Goal: Task Accomplishment & Management: Complete application form

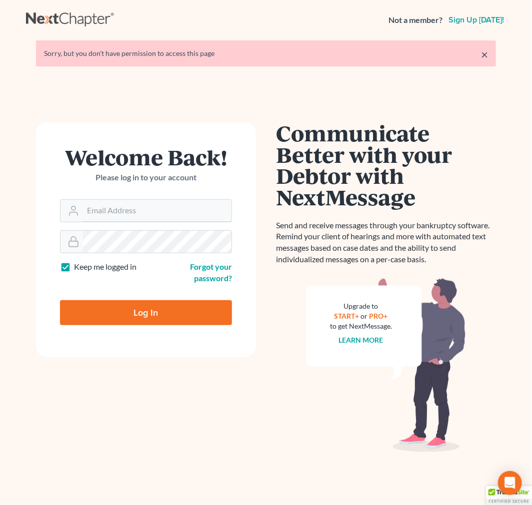
type input "[EMAIL_ADDRESS][DOMAIN_NAME]"
click at [142, 319] on input "Log In" at bounding box center [146, 312] width 172 height 25
type input "Thinking..."
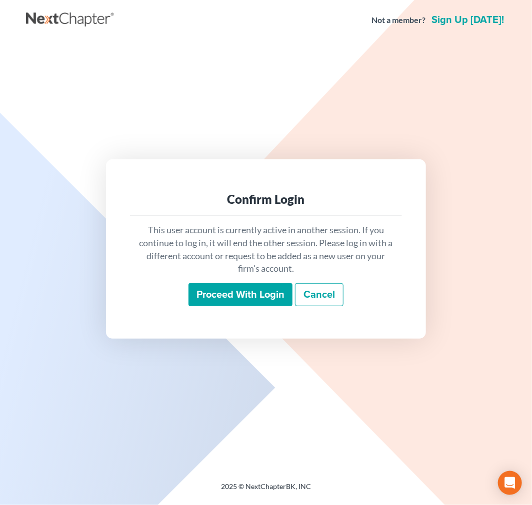
click at [232, 296] on input "Proceed with login" at bounding box center [240, 294] width 104 height 23
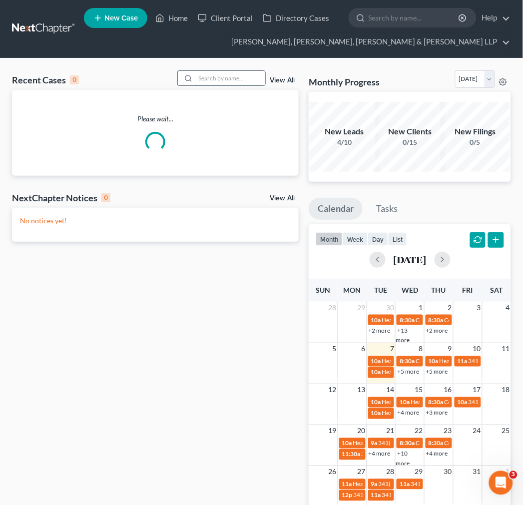
click at [208, 71] on input "search" at bounding box center [230, 78] width 70 height 14
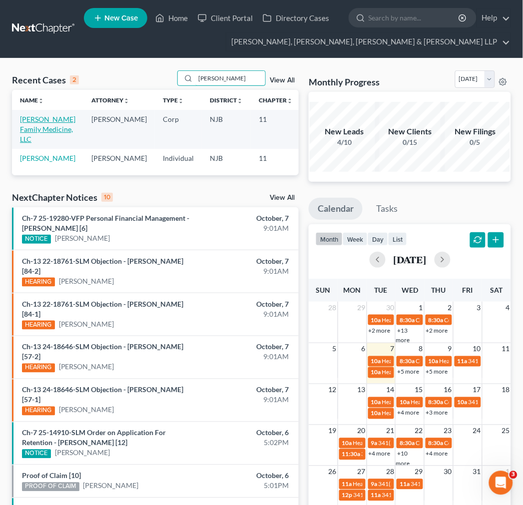
type input "[PERSON_NAME]"
click at [33, 132] on link "[PERSON_NAME] Family Medicine, LLC" at bounding box center [47, 129] width 55 height 28
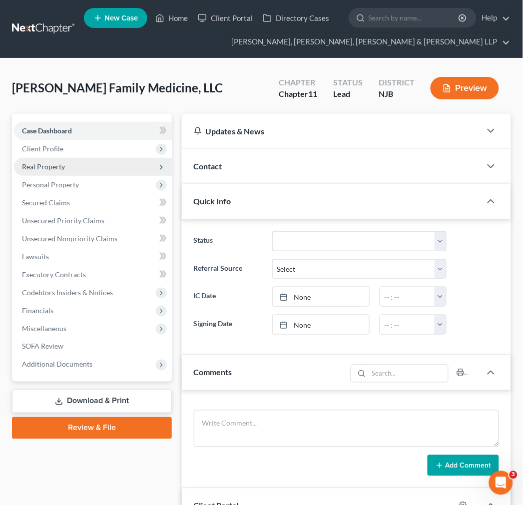
click at [68, 168] on span "Real Property" at bounding box center [93, 167] width 158 height 18
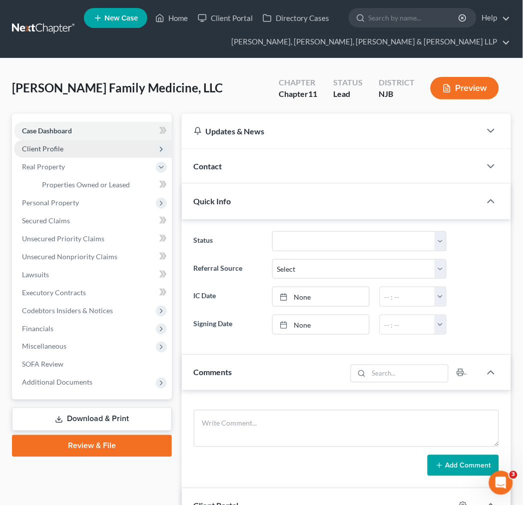
click at [77, 142] on span "Client Profile" at bounding box center [93, 149] width 158 height 18
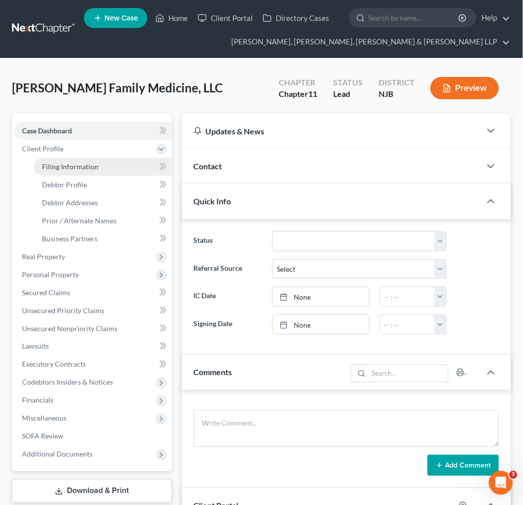
click at [77, 168] on span "Filing Information" at bounding box center [70, 166] width 56 height 8
select select "3"
select select "1"
select select "51"
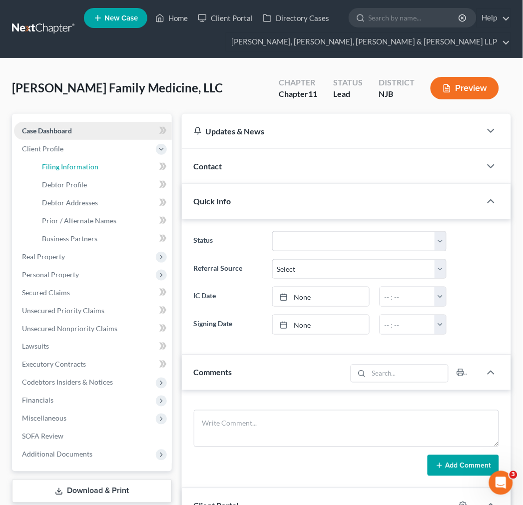
select select "0"
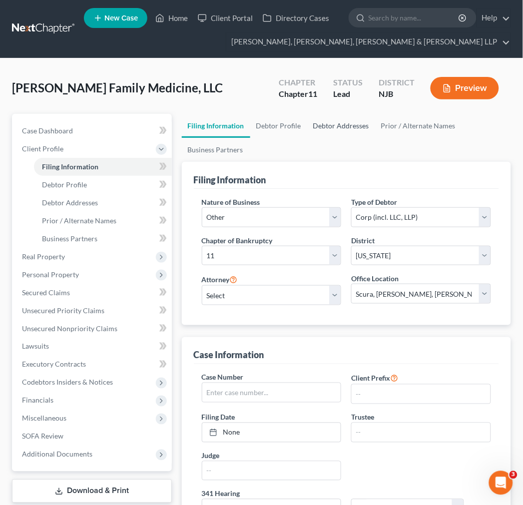
click at [310, 130] on link "Debtor Addresses" at bounding box center [341, 126] width 68 height 24
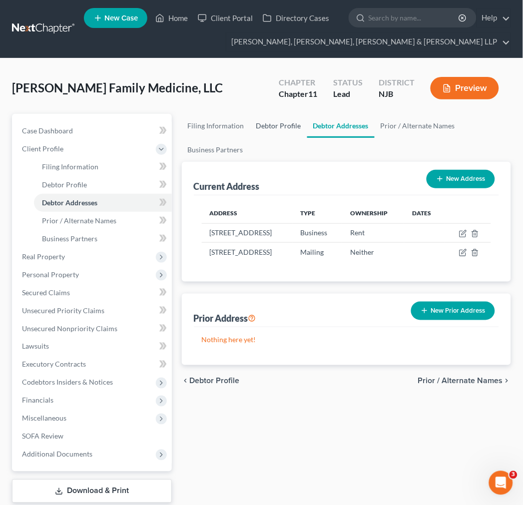
click at [296, 133] on link "Debtor Profile" at bounding box center [278, 126] width 57 height 24
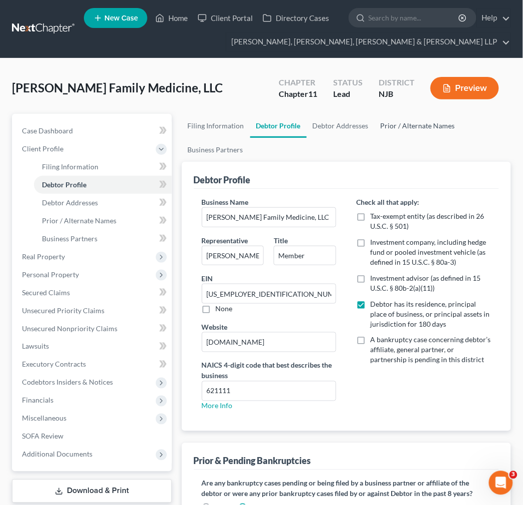
click at [405, 131] on link "Prior / Alternate Names" at bounding box center [418, 126] width 86 height 24
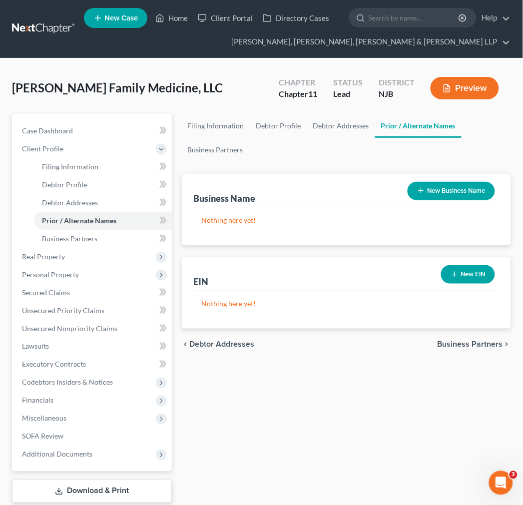
click at [375, 128] on link "Prior / Alternate Names" at bounding box center [418, 126] width 86 height 24
click at [297, 130] on link "Debtor Profile" at bounding box center [278, 126] width 57 height 24
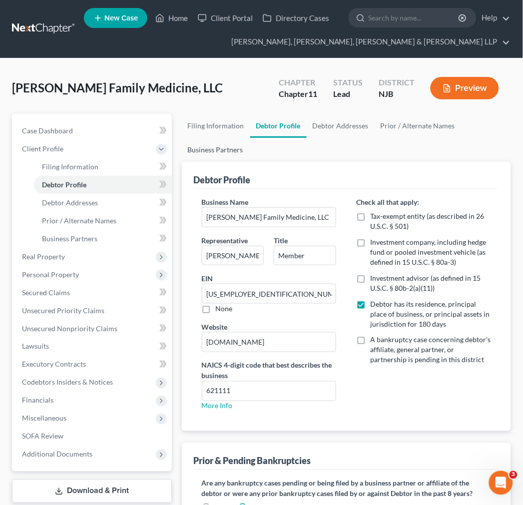
click at [245, 147] on link "Business Partners" at bounding box center [215, 150] width 67 height 24
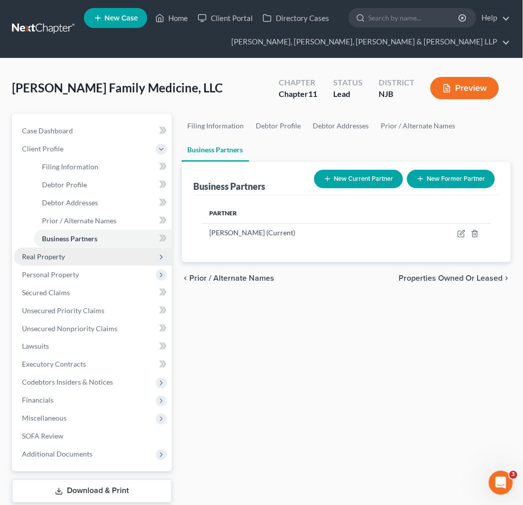
click at [97, 248] on span "Real Property" at bounding box center [93, 257] width 158 height 18
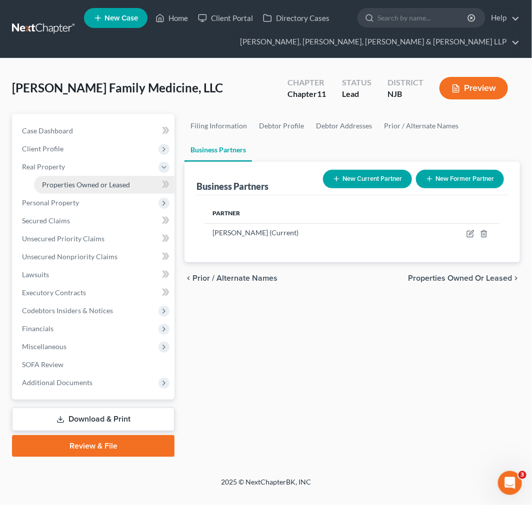
click at [90, 182] on span "Properties Owned or Leased" at bounding box center [86, 184] width 88 height 8
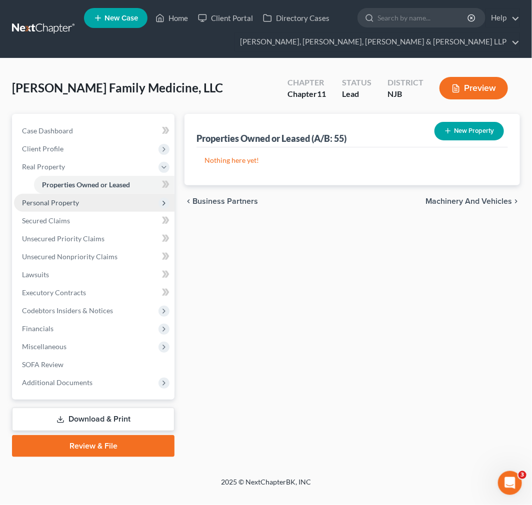
click at [148, 200] on span "Personal Property" at bounding box center [94, 203] width 160 height 18
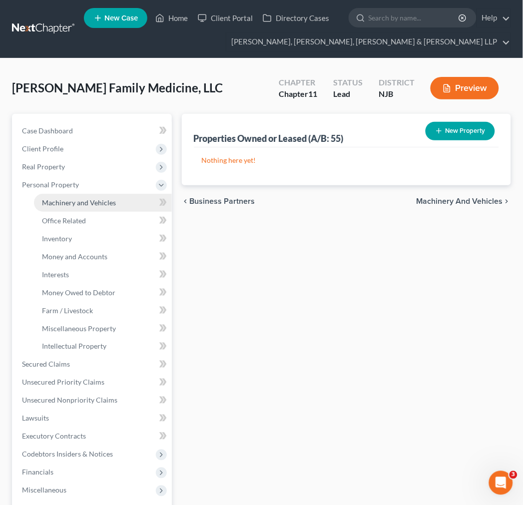
click at [131, 210] on link "Machinery and Vehicles" at bounding box center [103, 203] width 138 height 18
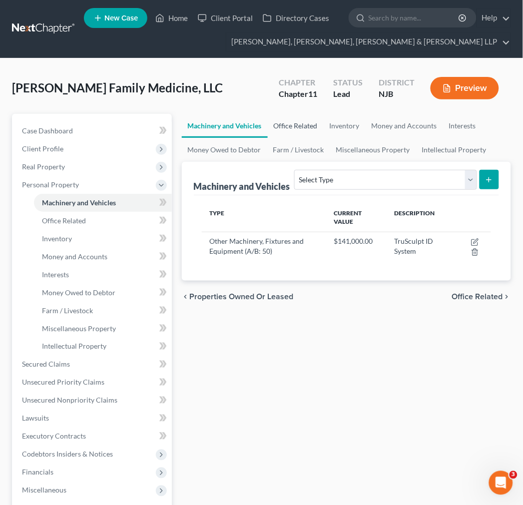
click at [304, 114] on link "Office Related" at bounding box center [296, 126] width 56 height 24
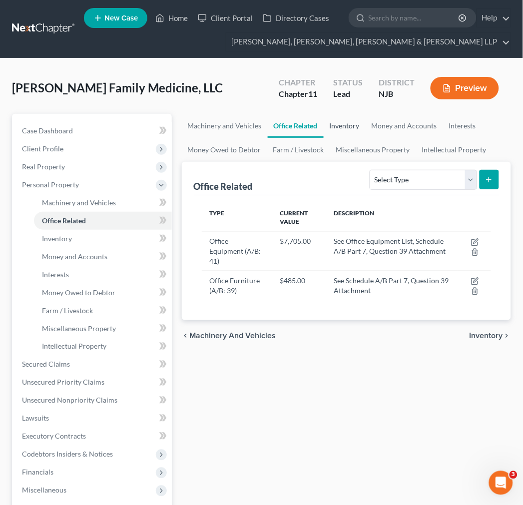
click at [345, 127] on link "Inventory" at bounding box center [345, 126] width 42 height 24
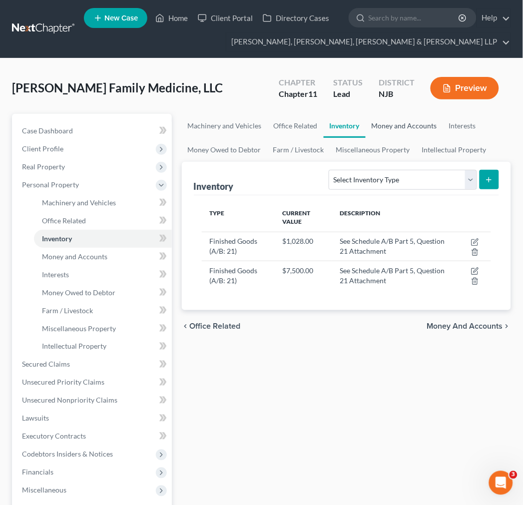
click at [409, 127] on link "Money and Accounts" at bounding box center [404, 126] width 77 height 24
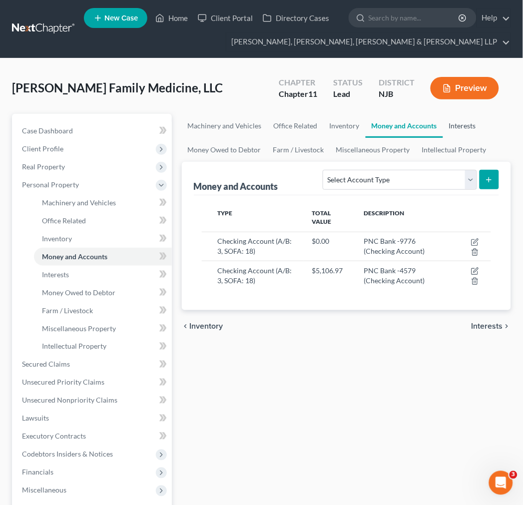
click at [451, 127] on link "Interests" at bounding box center [462, 126] width 39 height 24
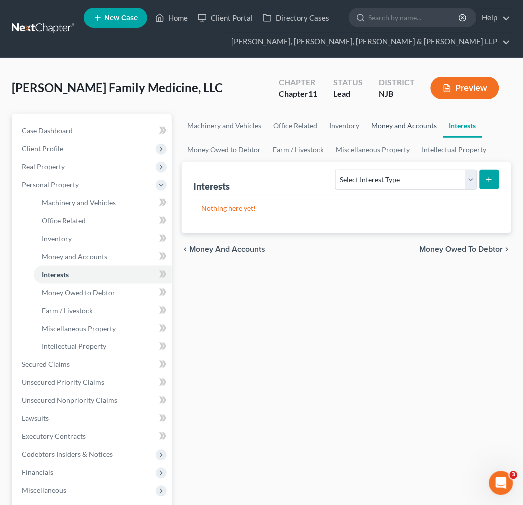
click at [436, 128] on link "Money and Accounts" at bounding box center [404, 126] width 77 height 24
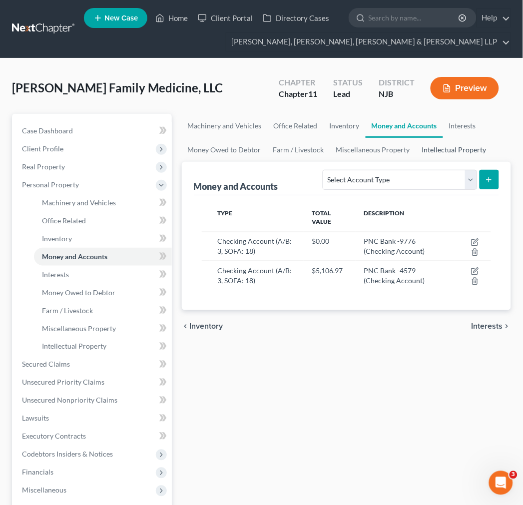
click at [467, 145] on link "Intellectual Property" at bounding box center [454, 150] width 76 height 24
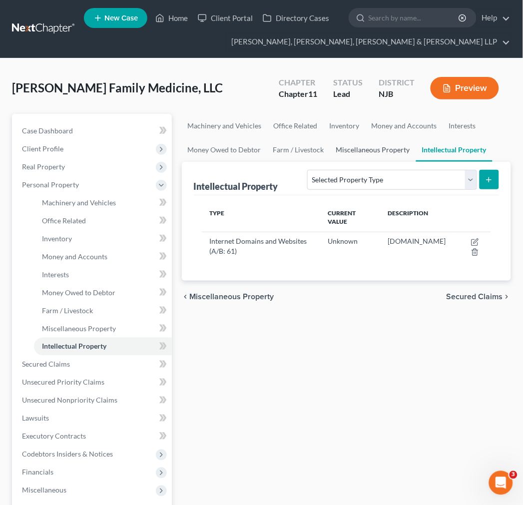
click at [368, 159] on link "Miscellaneous Property" at bounding box center [373, 150] width 86 height 24
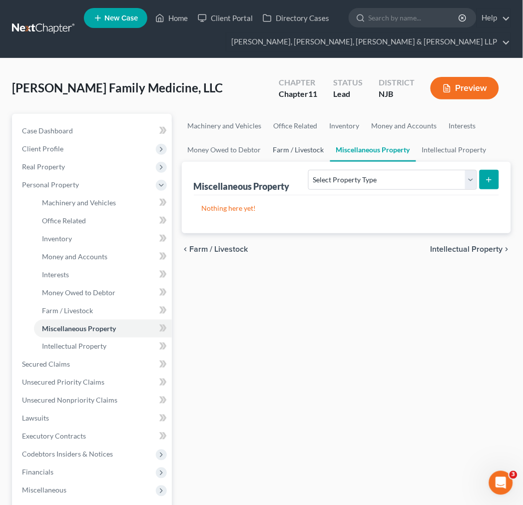
click at [290, 155] on link "Farm / Livestock" at bounding box center [298, 150] width 63 height 24
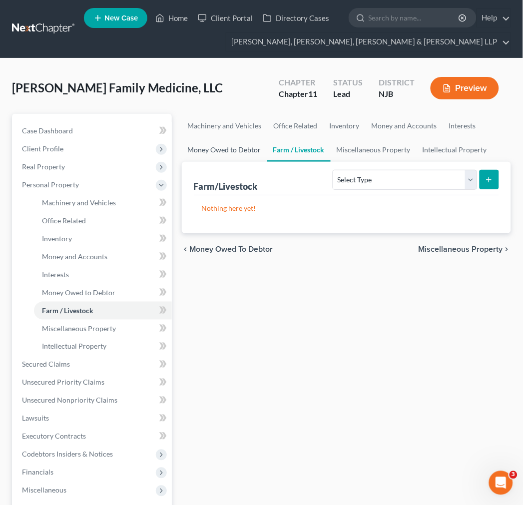
click at [252, 154] on link "Money Owed to Debtor" at bounding box center [224, 150] width 85 height 24
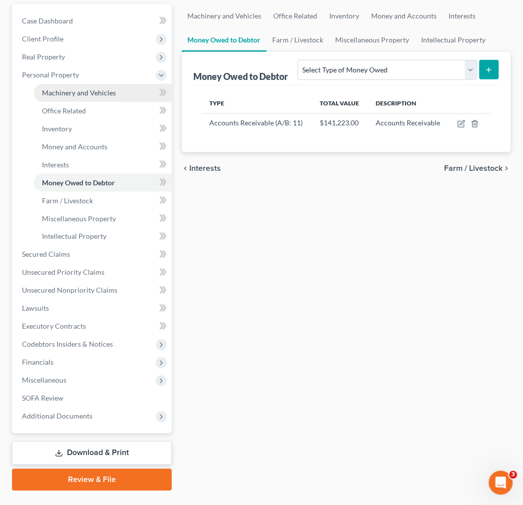
scroll to position [111, 0]
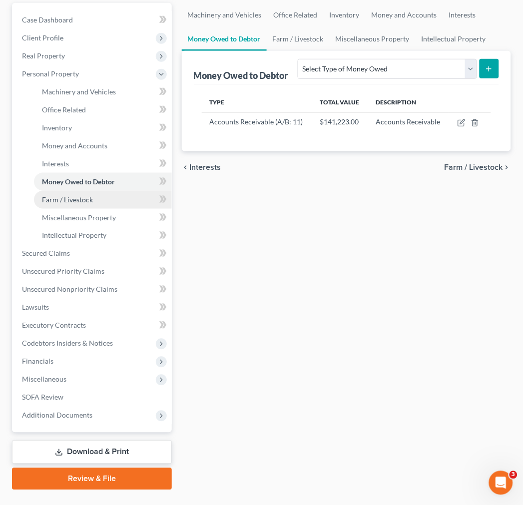
click at [64, 195] on span "Farm / Livestock" at bounding box center [67, 199] width 51 height 8
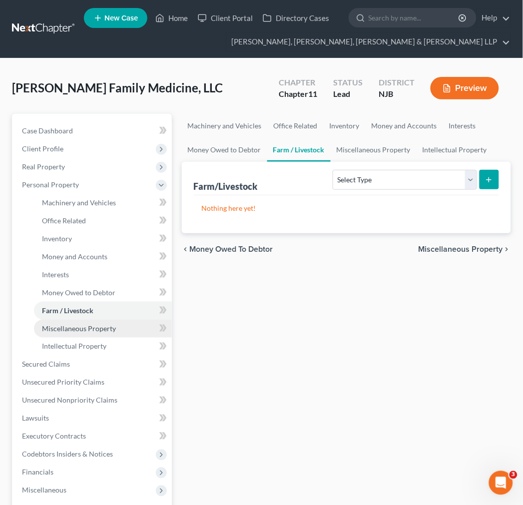
click at [86, 325] on span "Miscellaneous Property" at bounding box center [79, 328] width 74 height 8
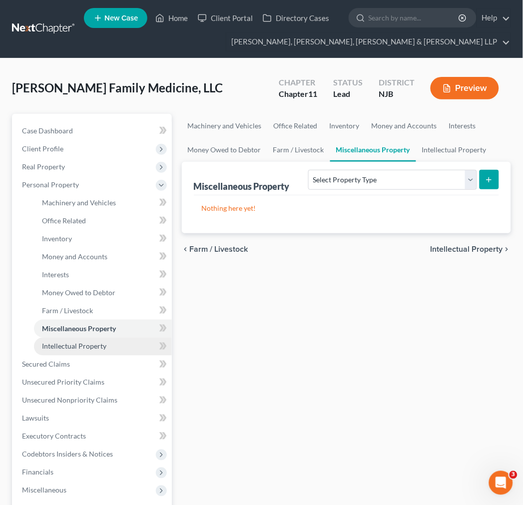
click at [87, 348] on span "Intellectual Property" at bounding box center [74, 346] width 64 height 8
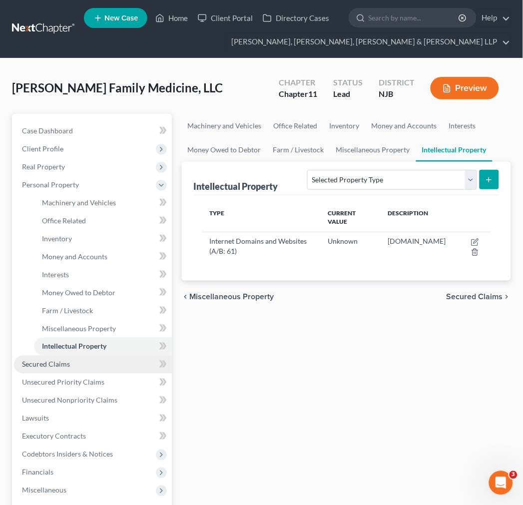
click at [85, 362] on link "Secured Claims" at bounding box center [93, 365] width 158 height 18
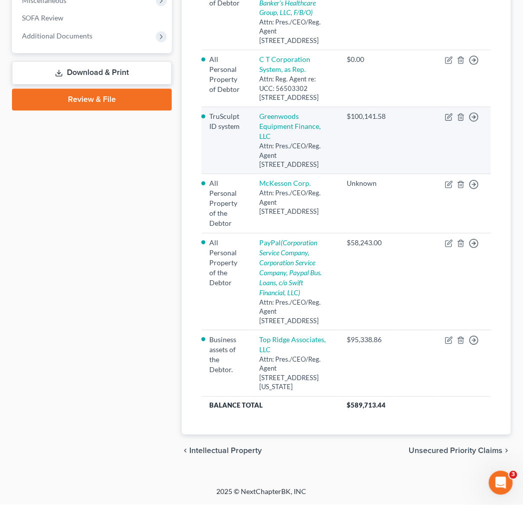
scroll to position [140, 0]
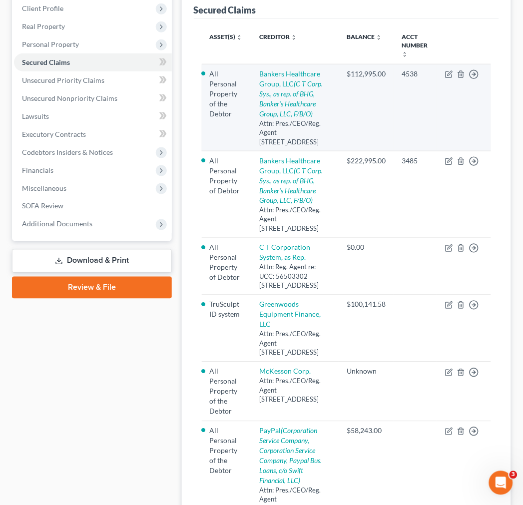
click at [440, 98] on td "Move to E Move to F Move to G Move to Notice Only" at bounding box center [464, 107] width 54 height 87
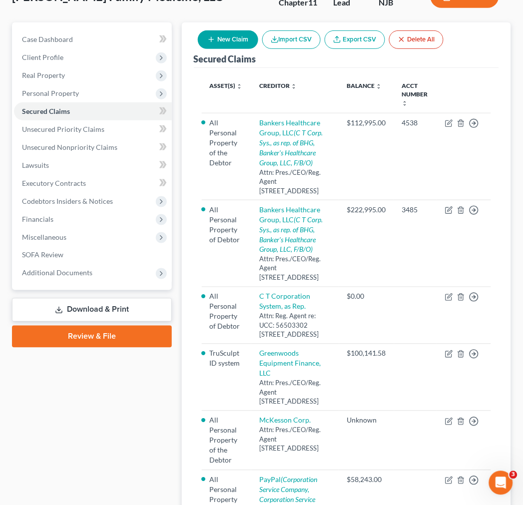
scroll to position [111, 0]
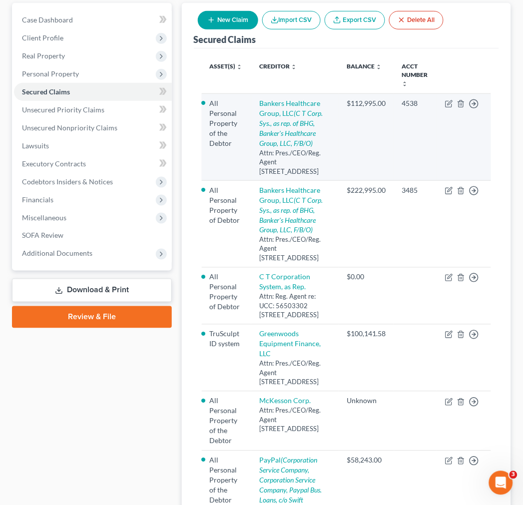
click at [321, 138] on td "Bankers Healthcare Group, LLC (C T Corp. Sys., as rep. of BHG, Banker's Healthc…" at bounding box center [294, 137] width 87 height 87
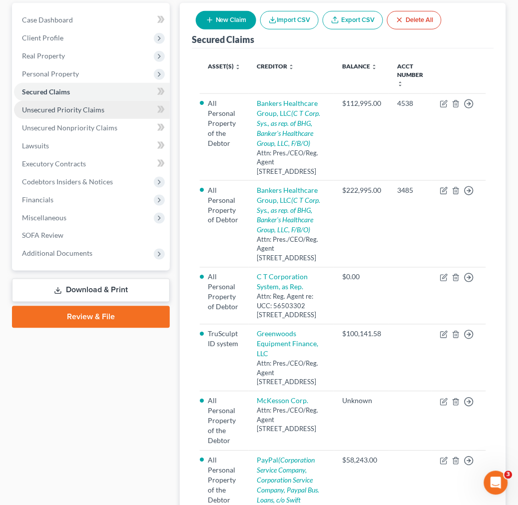
drag, startPoint x: 133, startPoint y: 108, endPoint x: 118, endPoint y: 125, distance: 22.3
click at [133, 108] on link "Unsecured Priority Claims" at bounding box center [92, 110] width 156 height 18
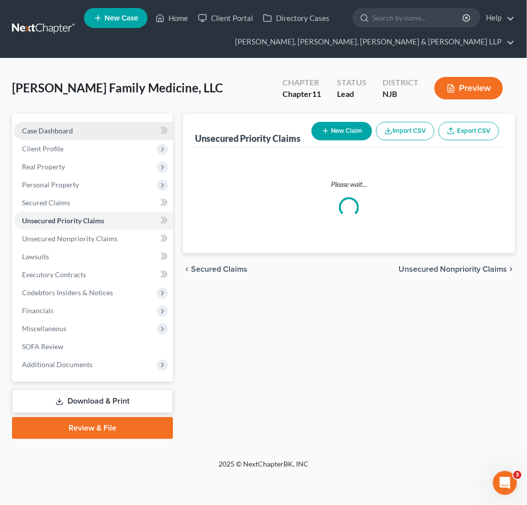
click at [112, 130] on link "Case Dashboard" at bounding box center [93, 131] width 159 height 18
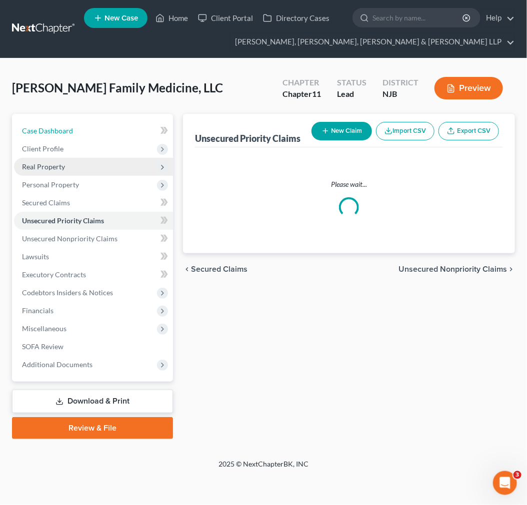
select select "10"
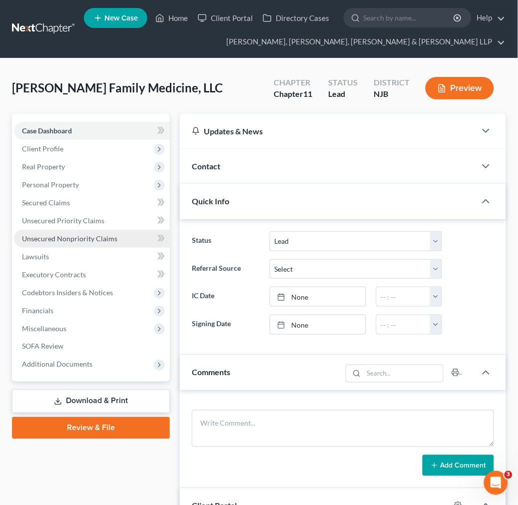
click at [97, 241] on span "Unsecured Nonpriority Claims" at bounding box center [69, 238] width 95 height 8
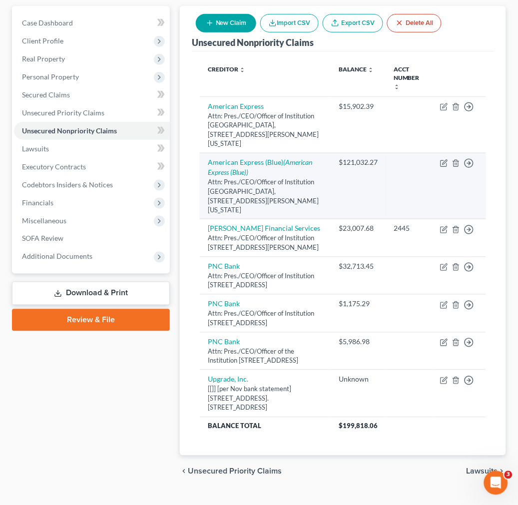
scroll to position [119, 0]
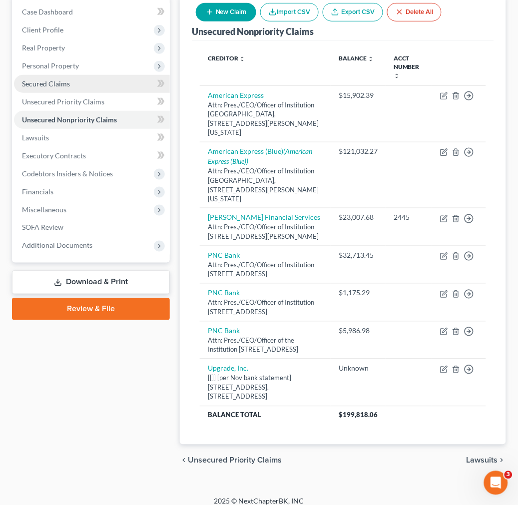
click at [92, 90] on link "Secured Claims" at bounding box center [92, 84] width 156 height 18
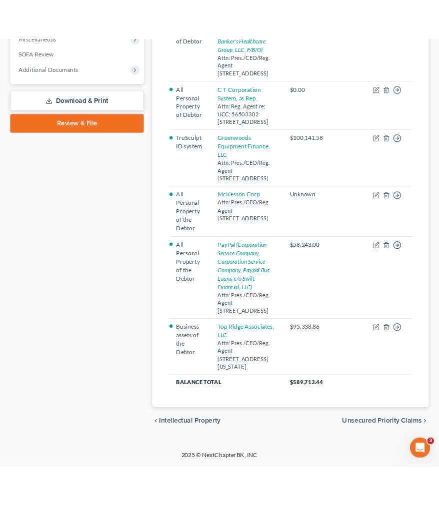
scroll to position [106, 0]
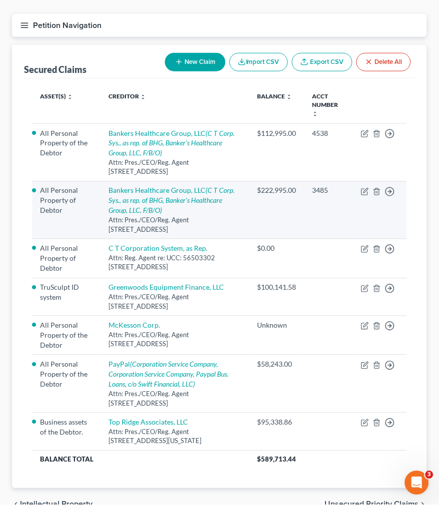
click at [330, 181] on td "3485" at bounding box center [328, 210] width 48 height 58
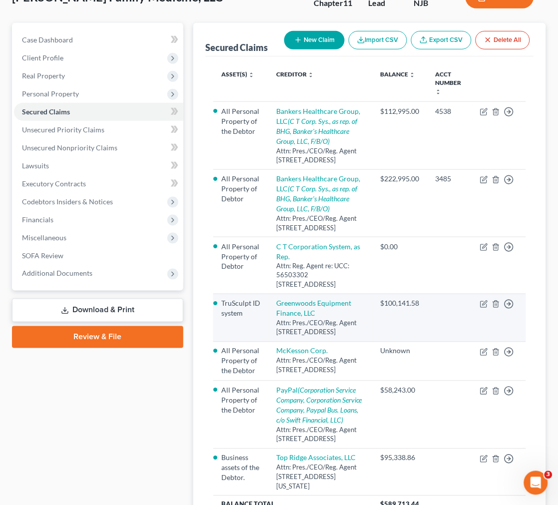
scroll to position [111, 0]
